Goal: Task Accomplishment & Management: Manage account settings

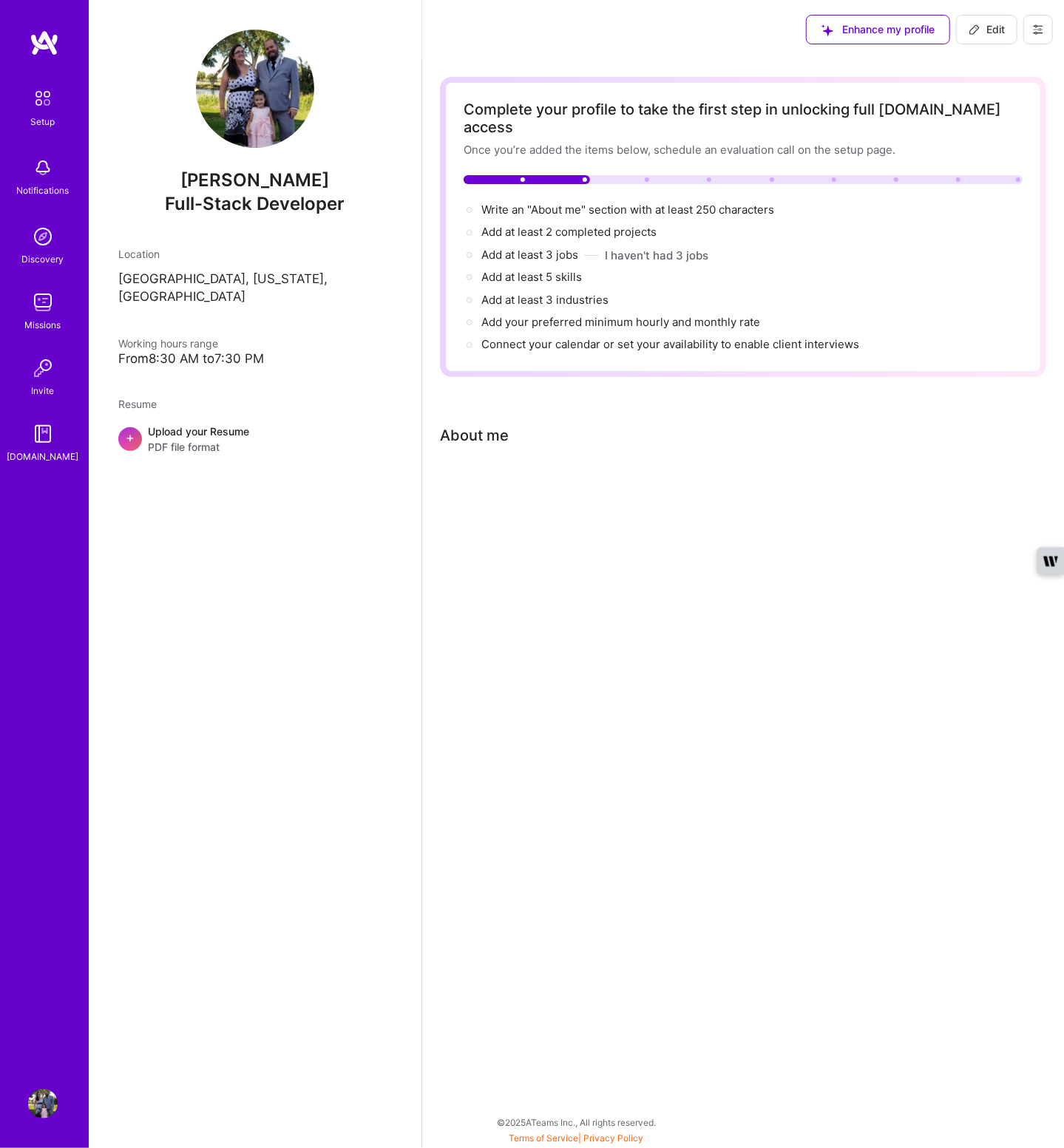
click at [194, 423] on div "Upload your Resume PDF file format" at bounding box center [198, 438] width 101 height 31
click at [898, 28] on span "Enhance my profile" at bounding box center [878, 29] width 113 height 15
click at [983, 28] on span "Edit" at bounding box center [987, 29] width 36 height 15
select select "US"
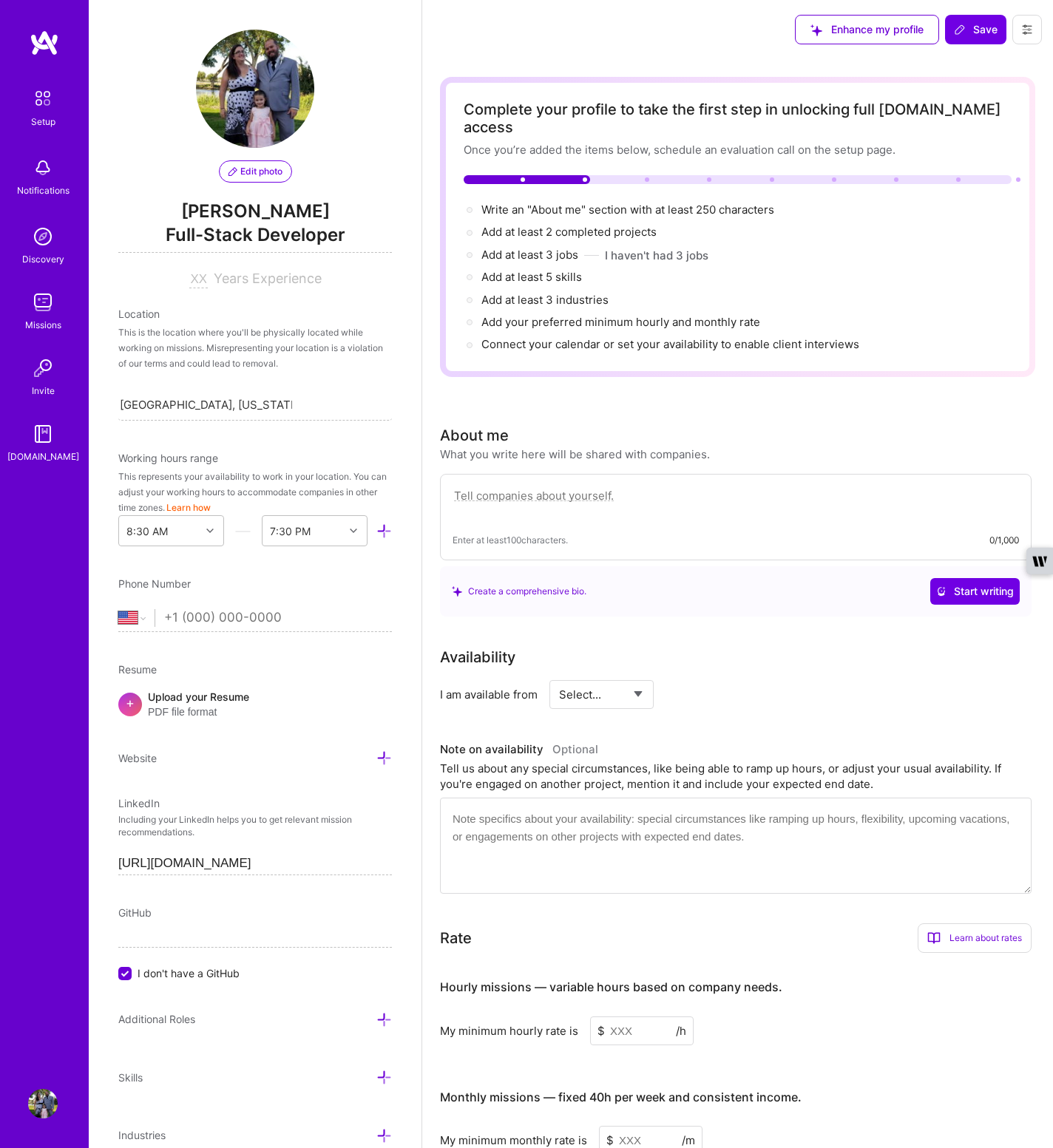
click at [225, 618] on input "tel" at bounding box center [278, 618] width 228 height 43
type input "(760) 981-5530"
click at [274, 668] on div "Resume" at bounding box center [255, 670] width 274 height 16
click at [200, 705] on span "PDF file format" at bounding box center [198, 713] width 101 height 16
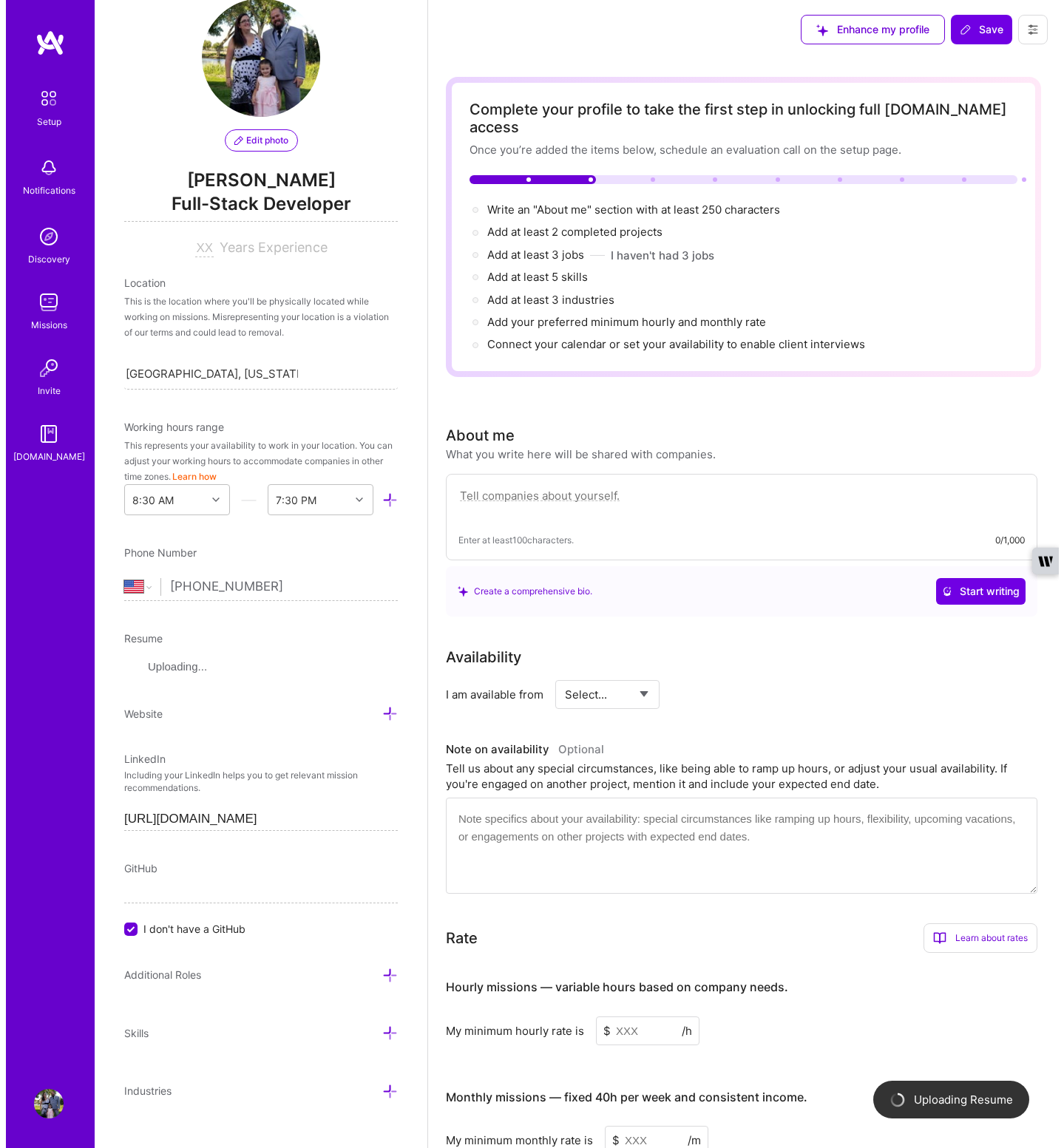
scroll to position [49, 0]
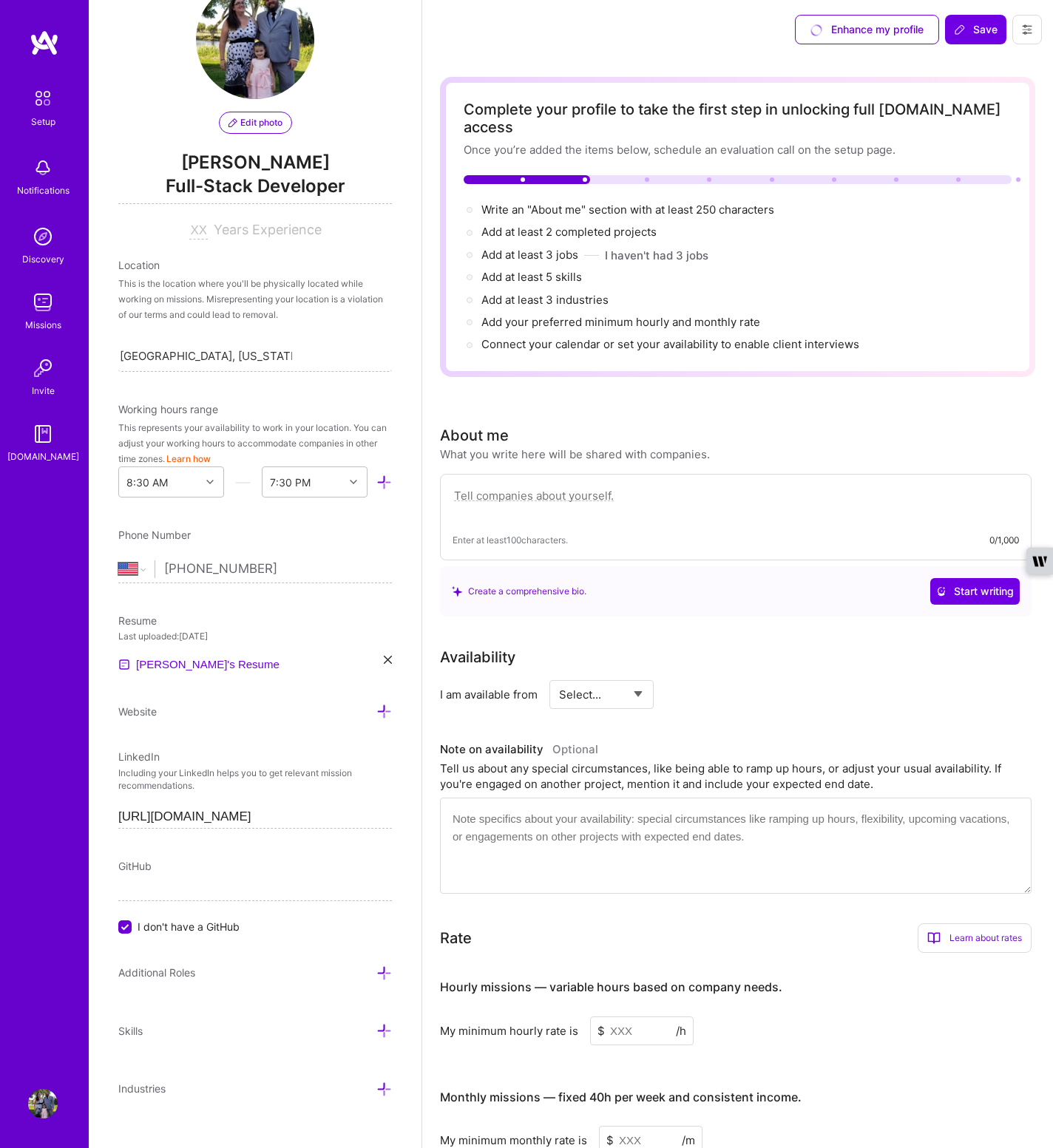
click at [170, 872] on div "GitHub I don't have a GitHub" at bounding box center [255, 897] width 274 height 76
click at [145, 919] on span "I don't have a GitHub" at bounding box center [188, 927] width 102 height 16
click at [133, 921] on input "I don't have a GitHub" at bounding box center [126, 928] width 13 height 13
click at [198, 886] on input at bounding box center [255, 890] width 274 height 24
type input "https://github.com/spotticusprime"
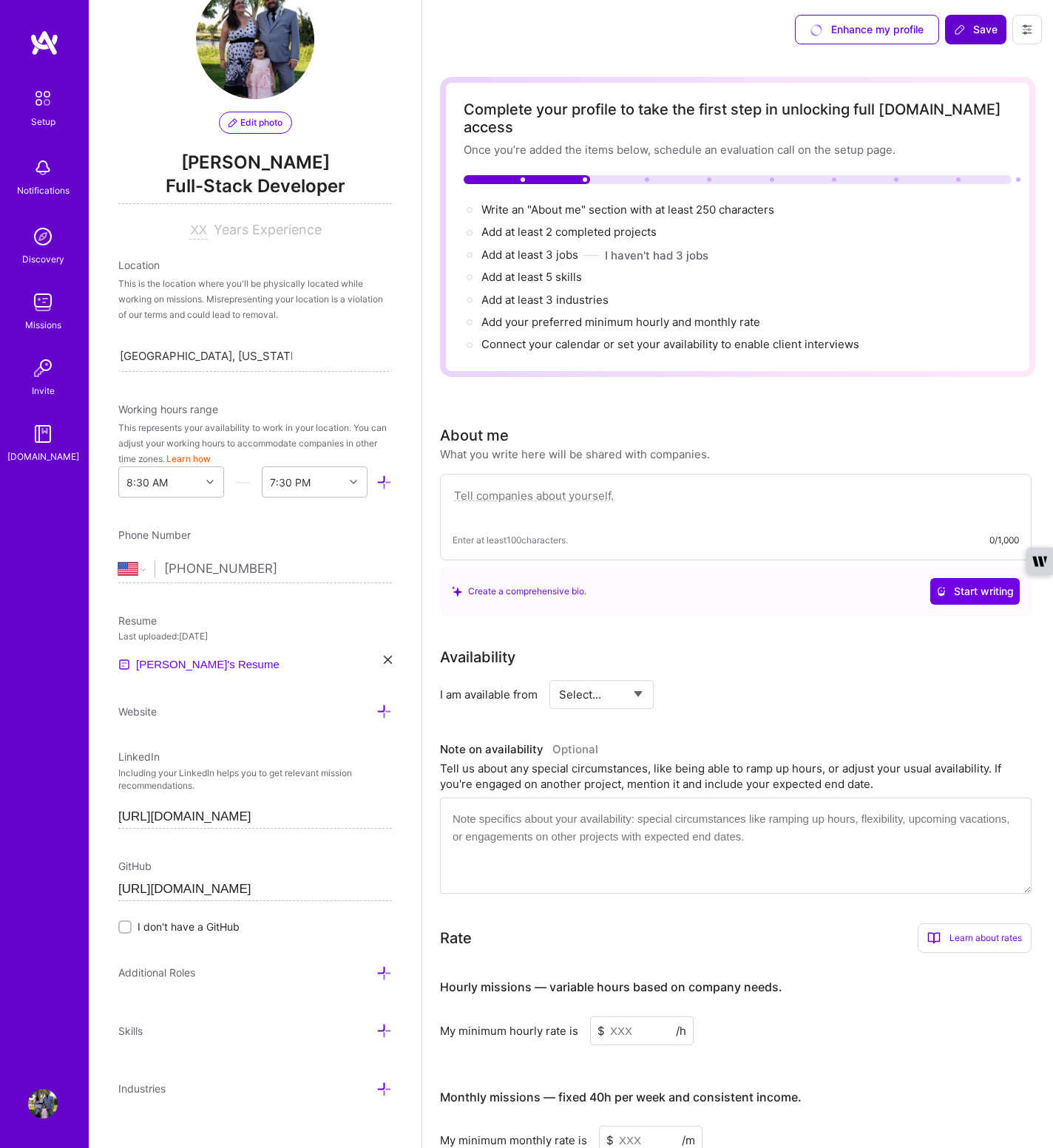
click at [971, 37] on button "Save" at bounding box center [975, 29] width 61 height 29
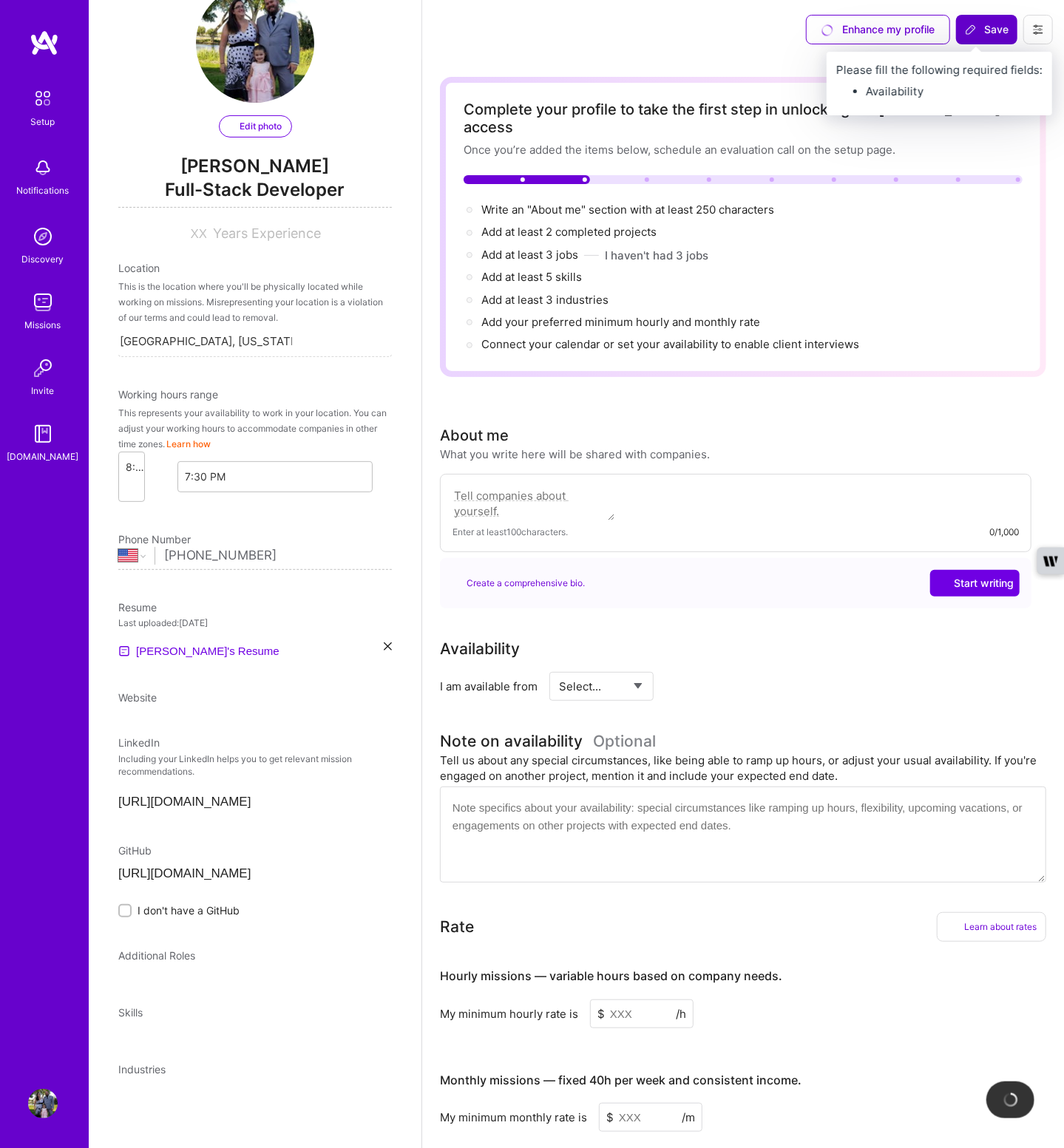
scroll to position [0, 0]
